Goal: Register for event/course

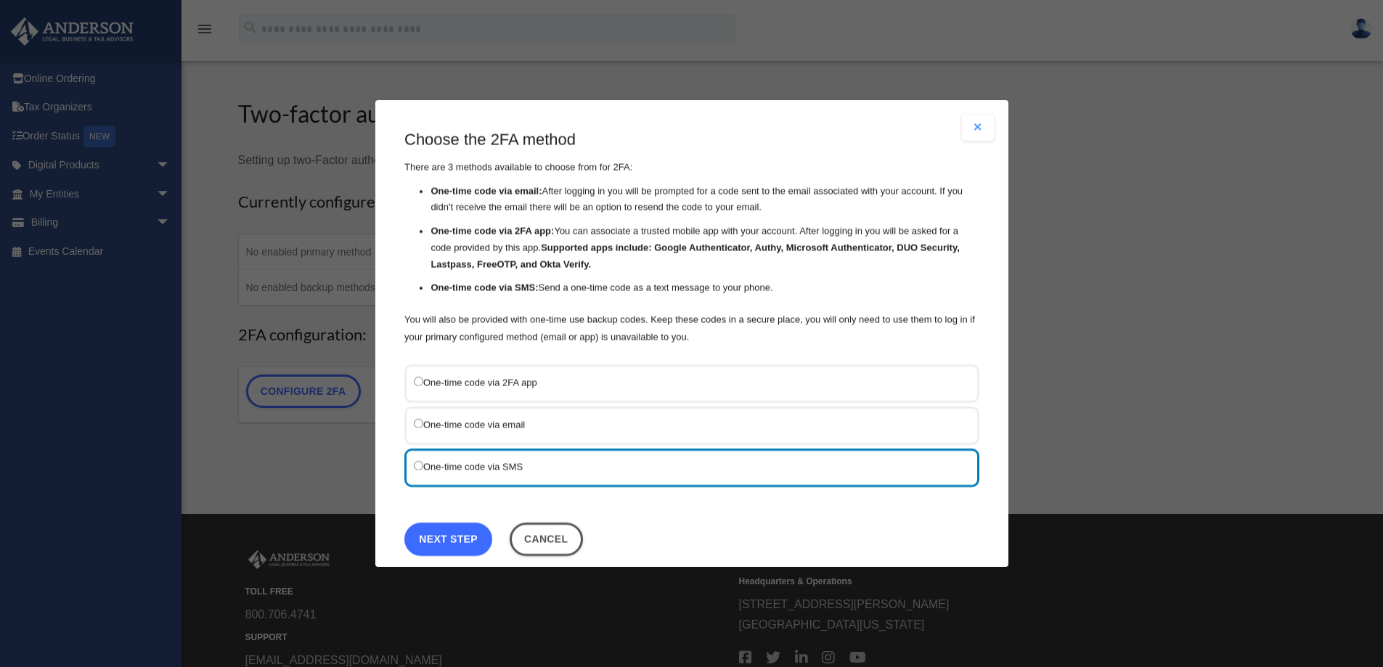
click at [428, 537] on link "Next Step" at bounding box center [448, 538] width 88 height 33
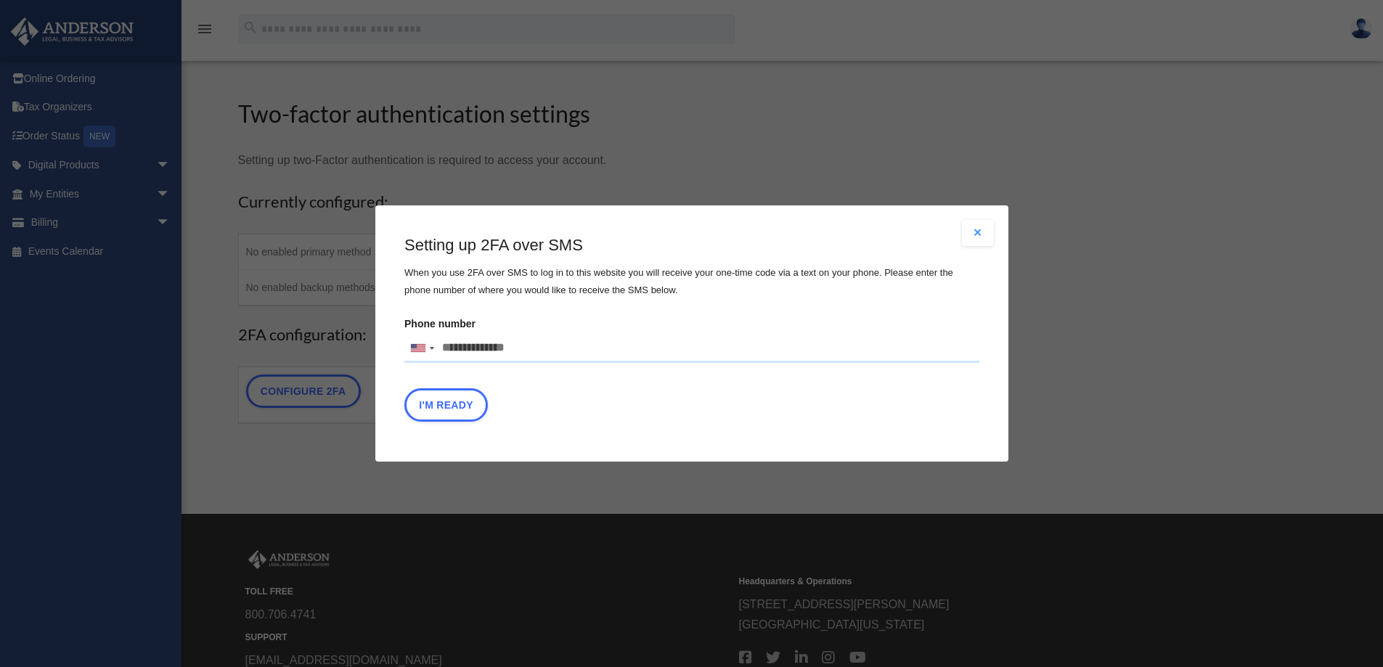
drag, startPoint x: 448, startPoint y: 345, endPoint x: 460, endPoint y: 345, distance: 12.3
click at [448, 345] on input "Phone number [GEOGRAPHIC_DATA] +1 [GEOGRAPHIC_DATA] +44 [GEOGRAPHIC_DATA] (‫[GE…" at bounding box center [691, 348] width 575 height 29
type input "**********"
click at [442, 404] on button "I'm Ready" at bounding box center [446, 405] width 84 height 33
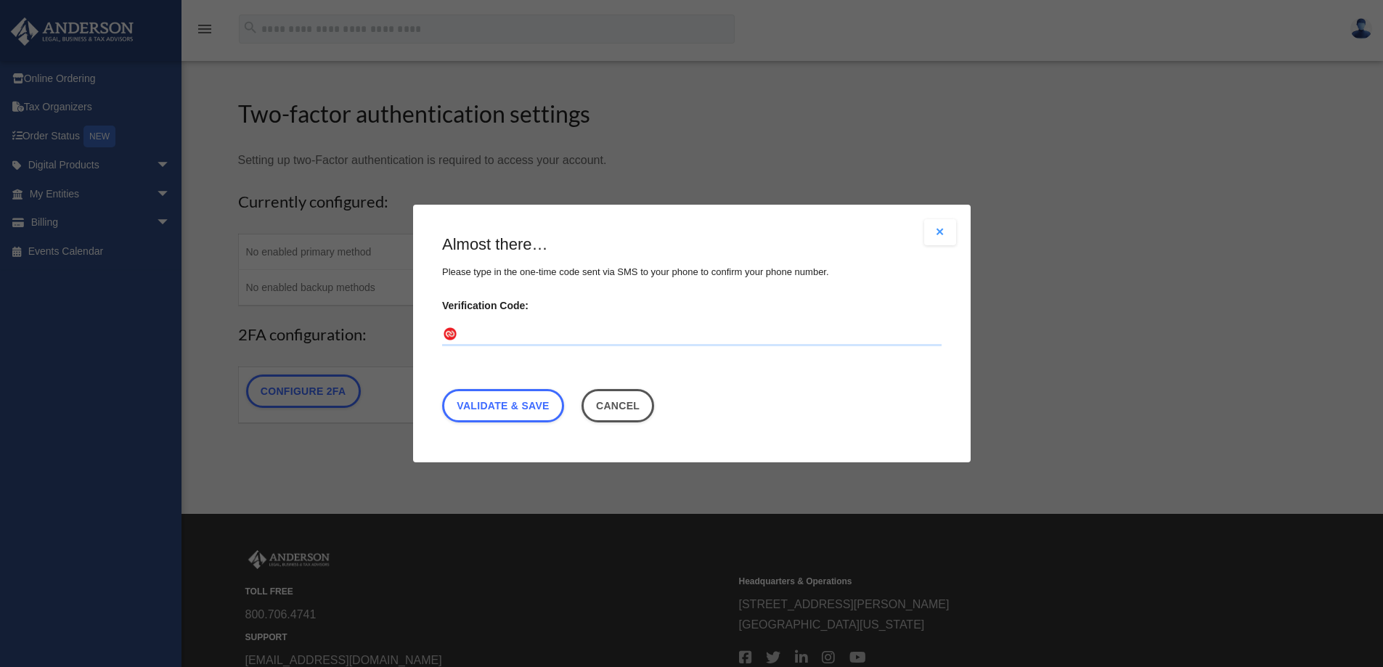
click at [496, 334] on input "Verification Code:" at bounding box center [692, 334] width 500 height 23
type input "******"
click at [521, 419] on link "Validate & Save" at bounding box center [503, 405] width 122 height 33
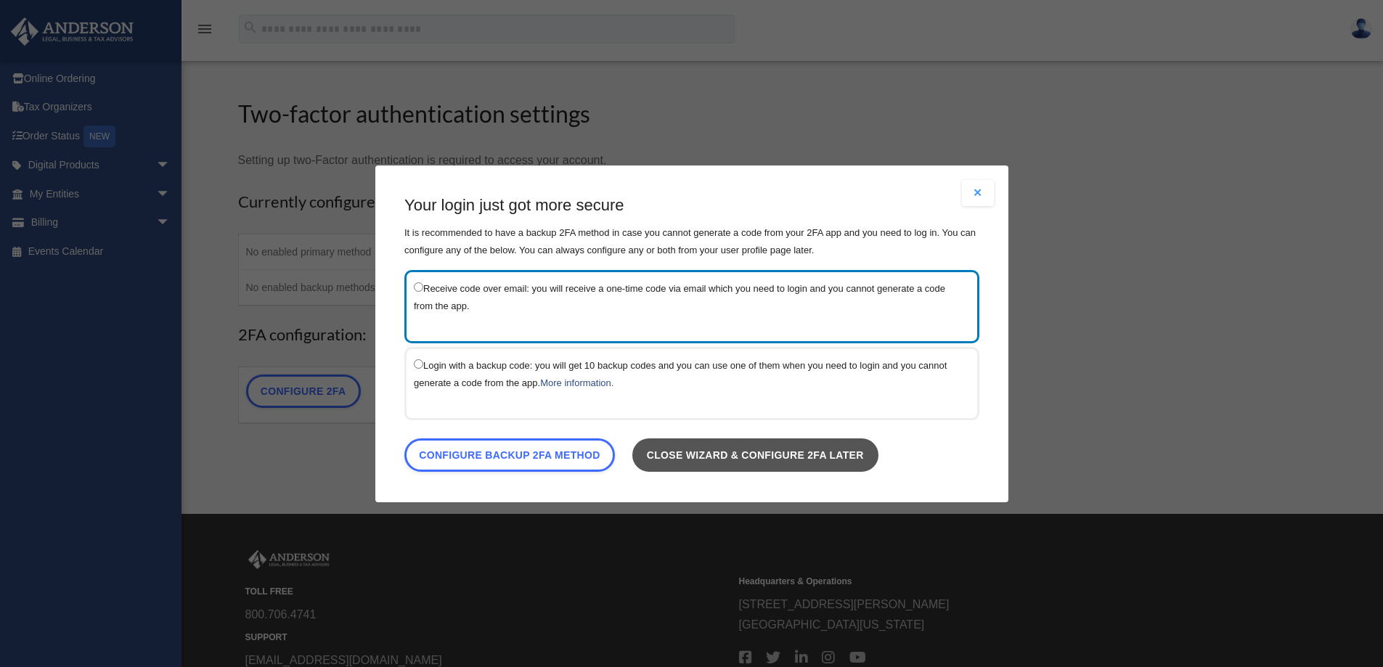
click at [718, 450] on link "Close wizard & configure 2FA later" at bounding box center [755, 454] width 246 height 33
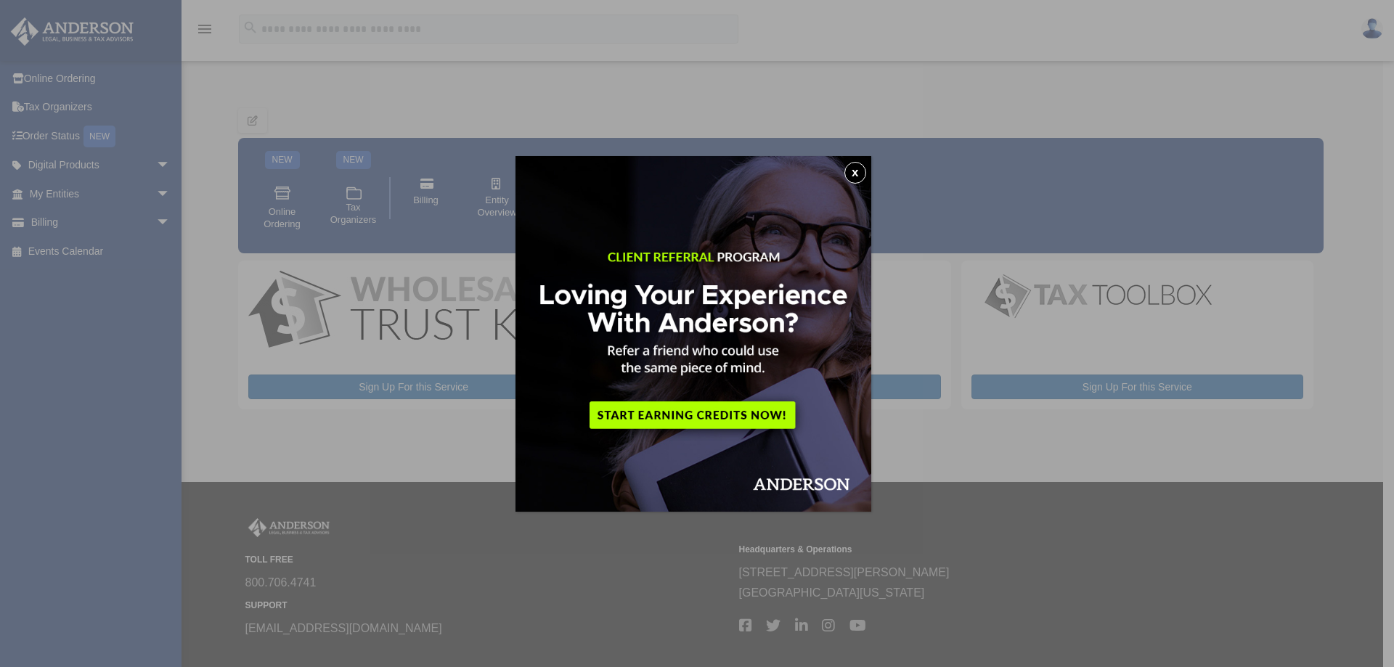
click at [853, 171] on button "x" at bounding box center [856, 173] width 22 height 22
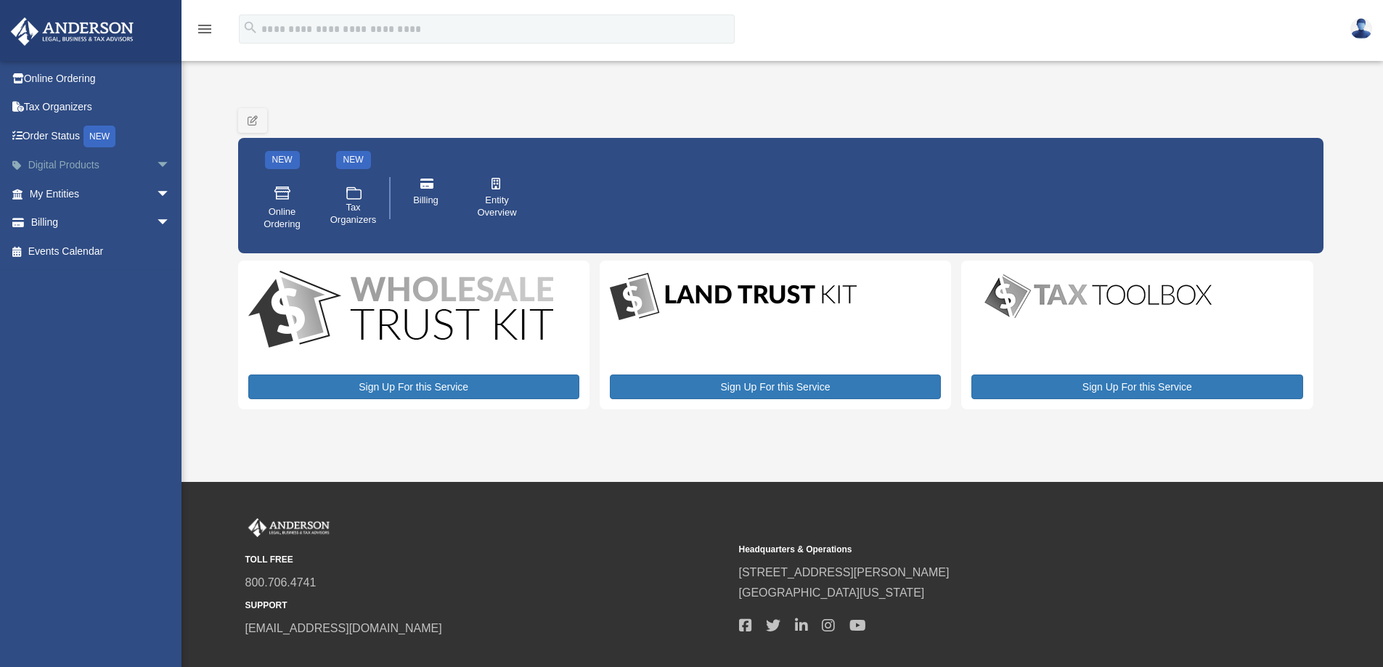
click at [156, 161] on span "arrow_drop_down" at bounding box center [170, 166] width 29 height 30
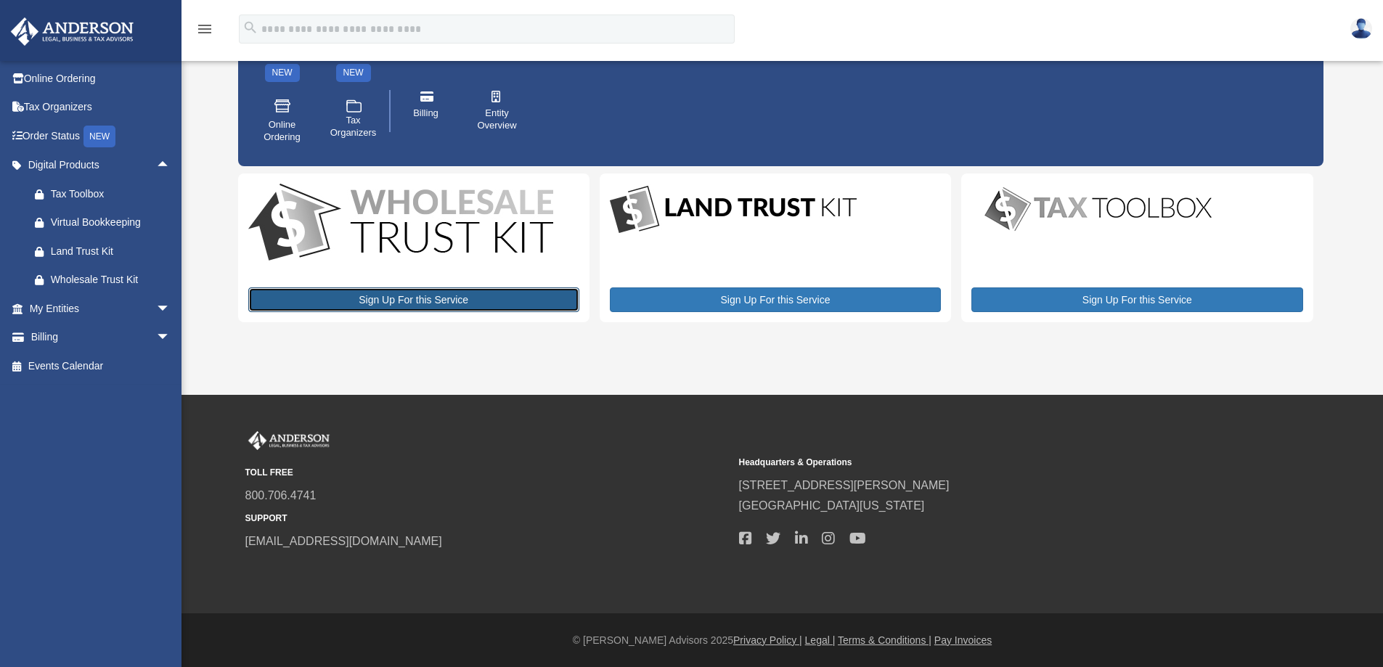
click at [412, 302] on link "Sign Up For this Service" at bounding box center [413, 300] width 331 height 25
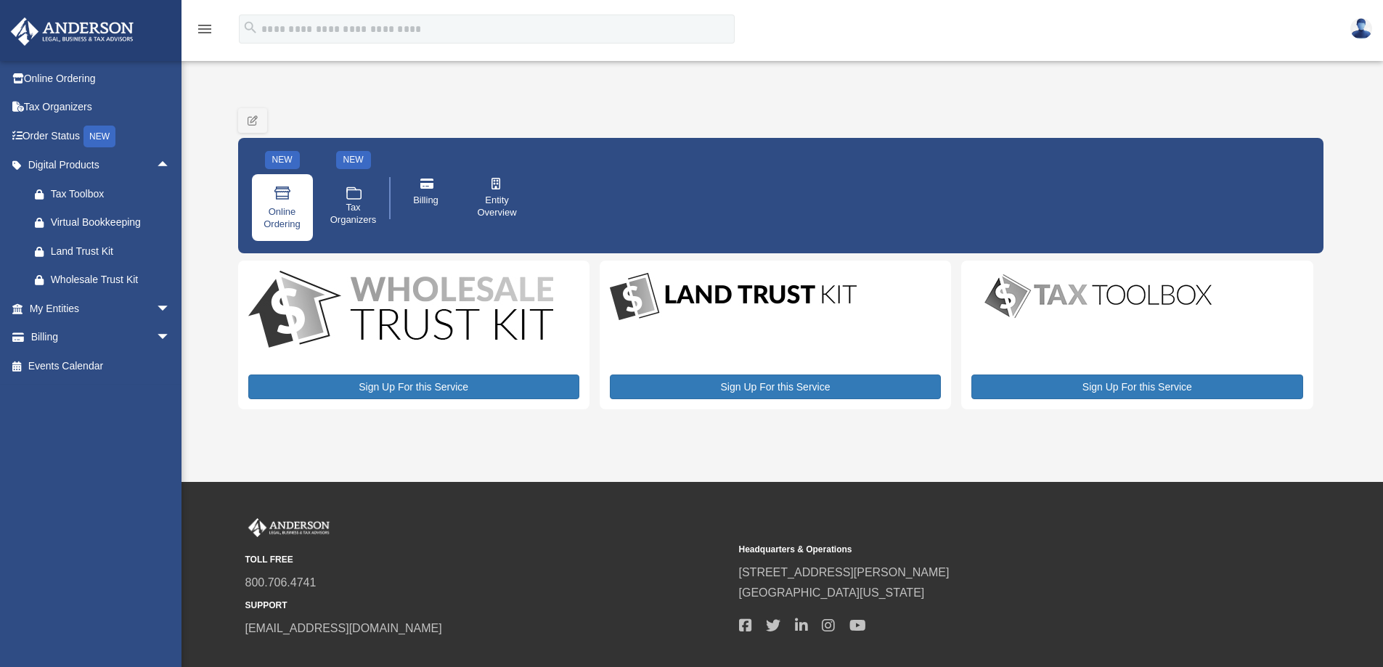
click at [278, 219] on span "Online Ordering" at bounding box center [282, 218] width 41 height 25
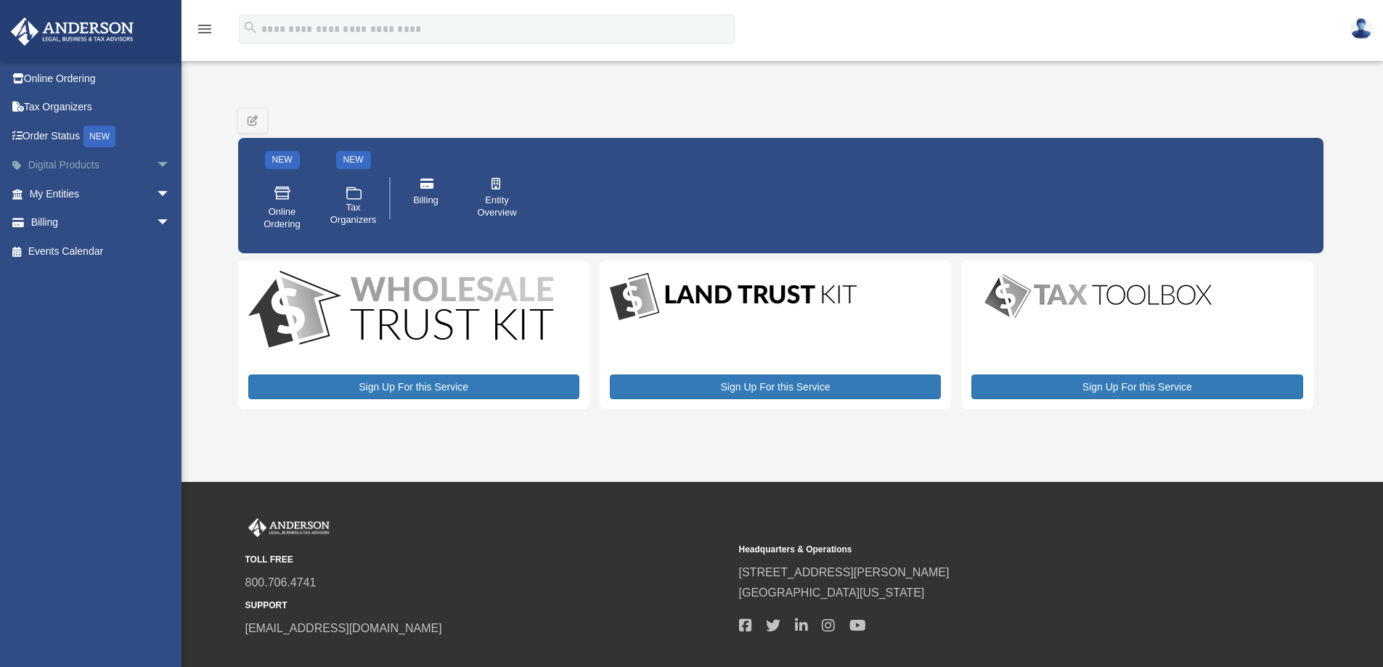
click at [156, 160] on span "arrow_drop_down" at bounding box center [170, 166] width 29 height 30
click at [156, 163] on span "arrow_drop_up" at bounding box center [170, 166] width 29 height 30
click at [156, 188] on span "arrow_drop_down" at bounding box center [170, 194] width 29 height 30
click at [156, 193] on span "arrow_drop_up" at bounding box center [170, 194] width 29 height 30
click at [156, 223] on span "arrow_drop_down" at bounding box center [170, 223] width 29 height 30
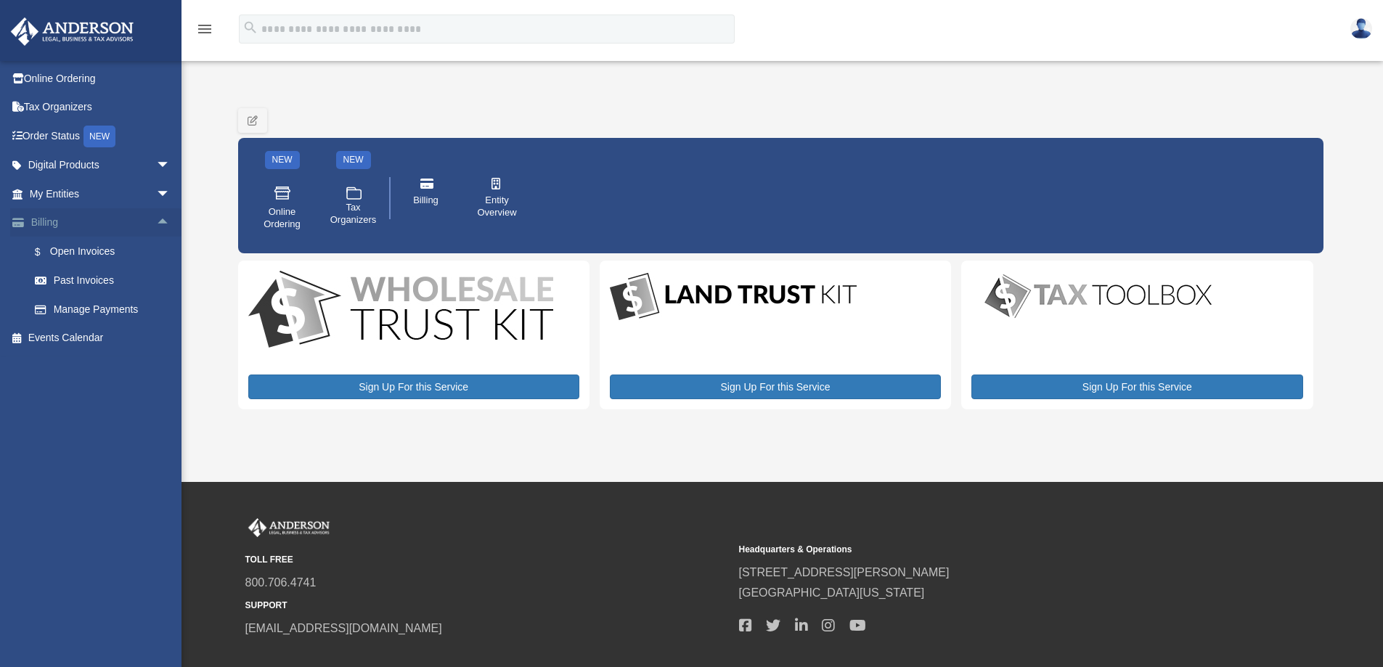
click at [156, 220] on span "arrow_drop_up" at bounding box center [170, 223] width 29 height 30
click at [94, 248] on link "Events Calendar" at bounding box center [101, 251] width 182 height 29
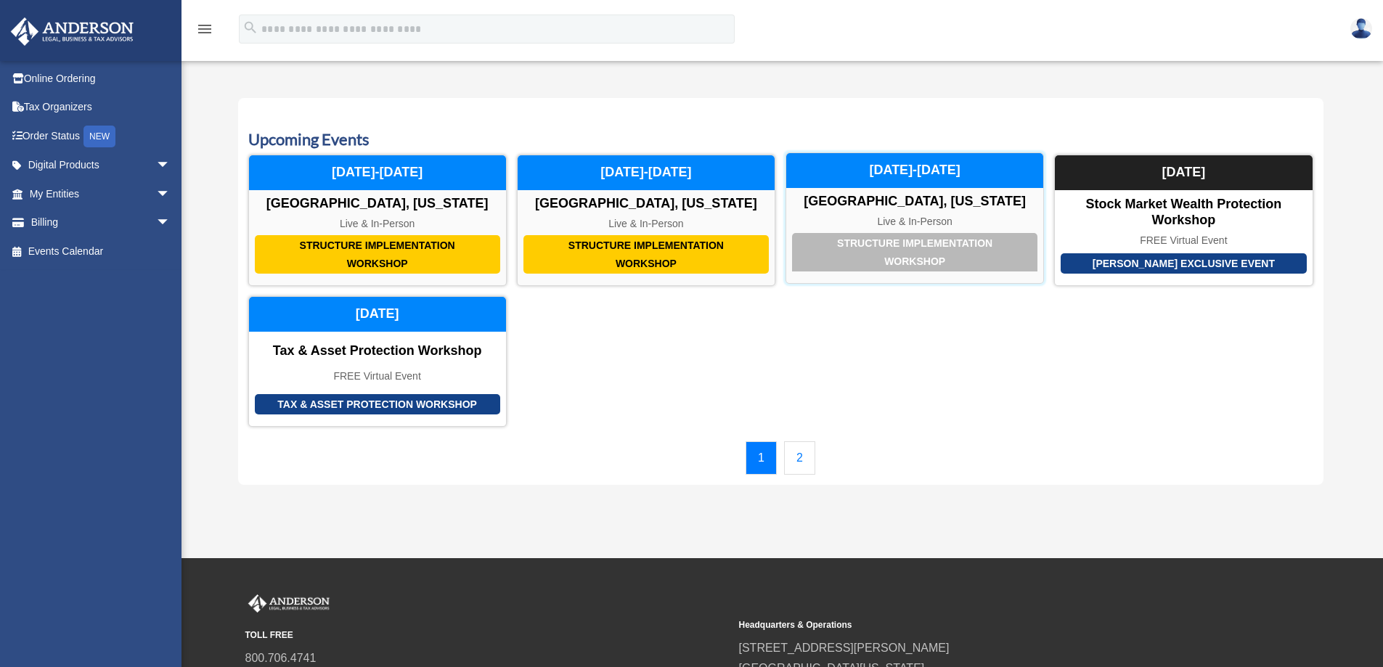
click at [845, 248] on div "Structure Implementation Workshop" at bounding box center [914, 252] width 245 height 38
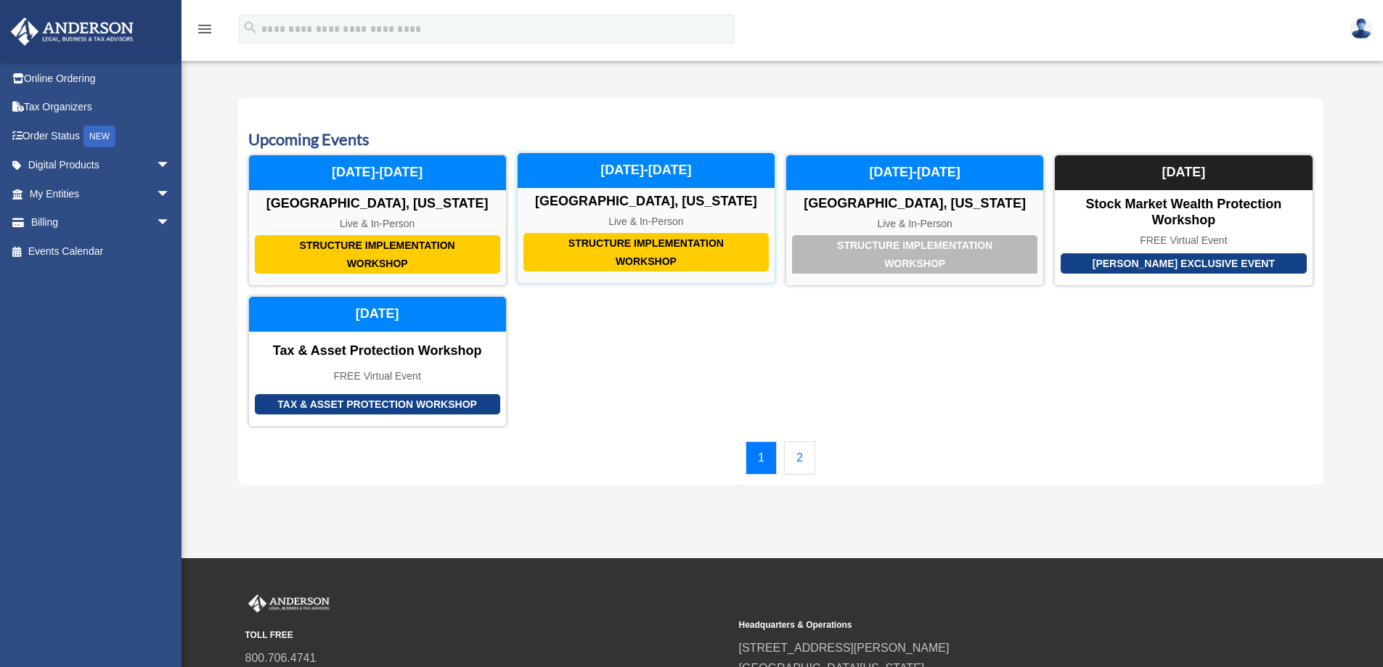
click at [632, 251] on div "Structure Implementation Workshop" at bounding box center [646, 252] width 245 height 38
